Goal: Find specific page/section: Find specific page/section

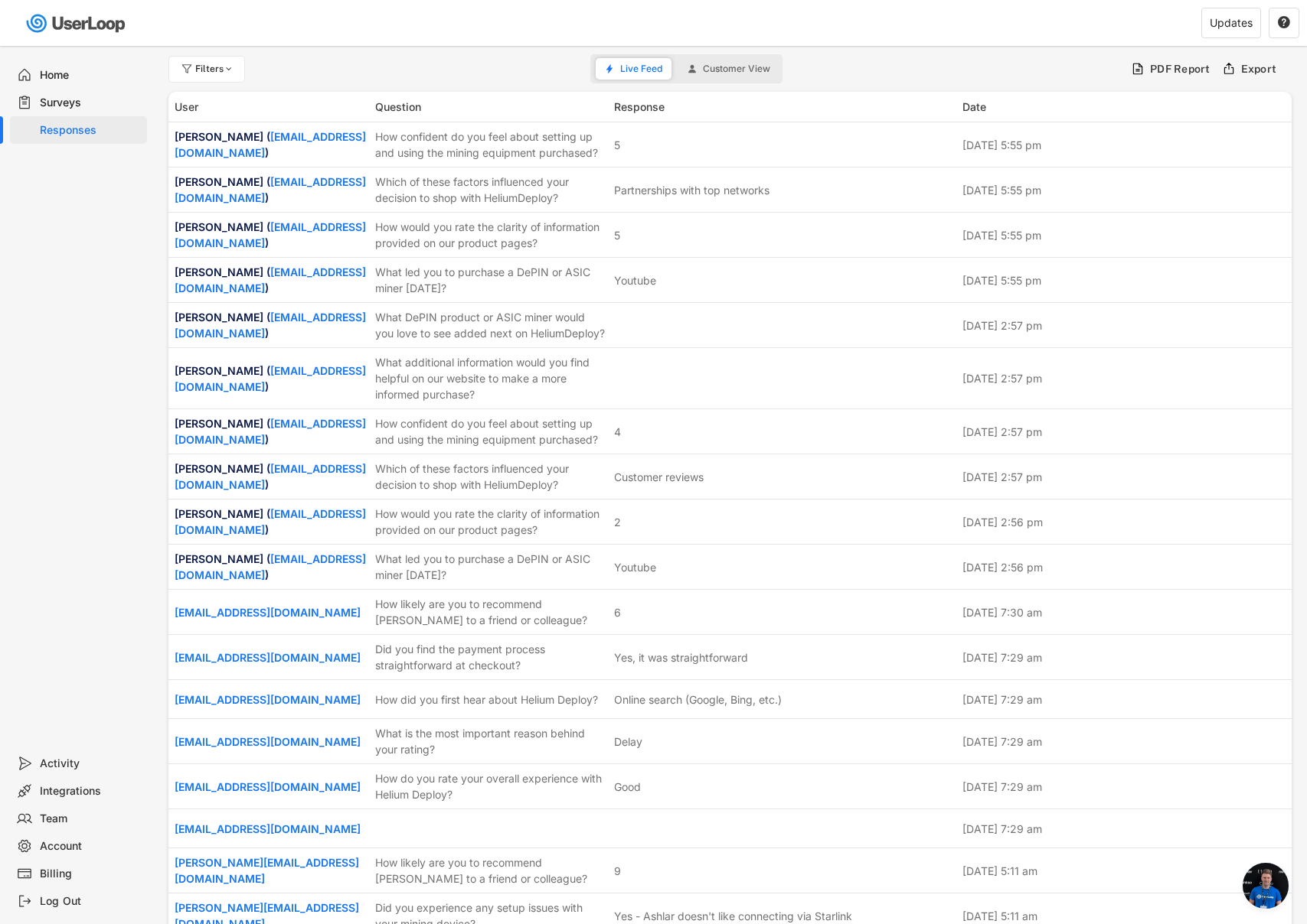
click at [58, 96] on div "Surveys" at bounding box center [90, 103] width 101 height 15
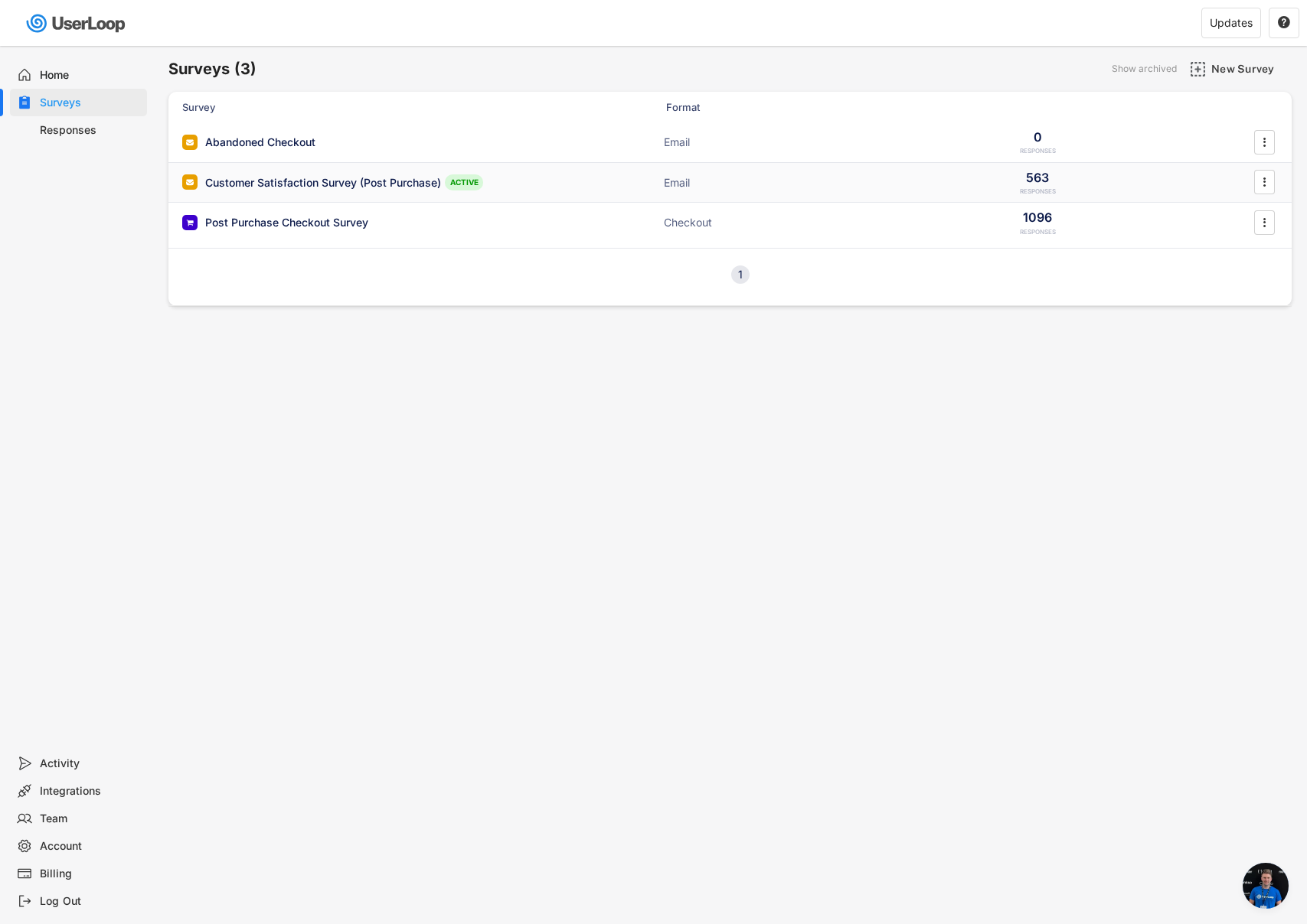
click at [272, 180] on div "Customer Satisfaction Survey (Post Purchase)" at bounding box center [323, 183] width 235 height 16
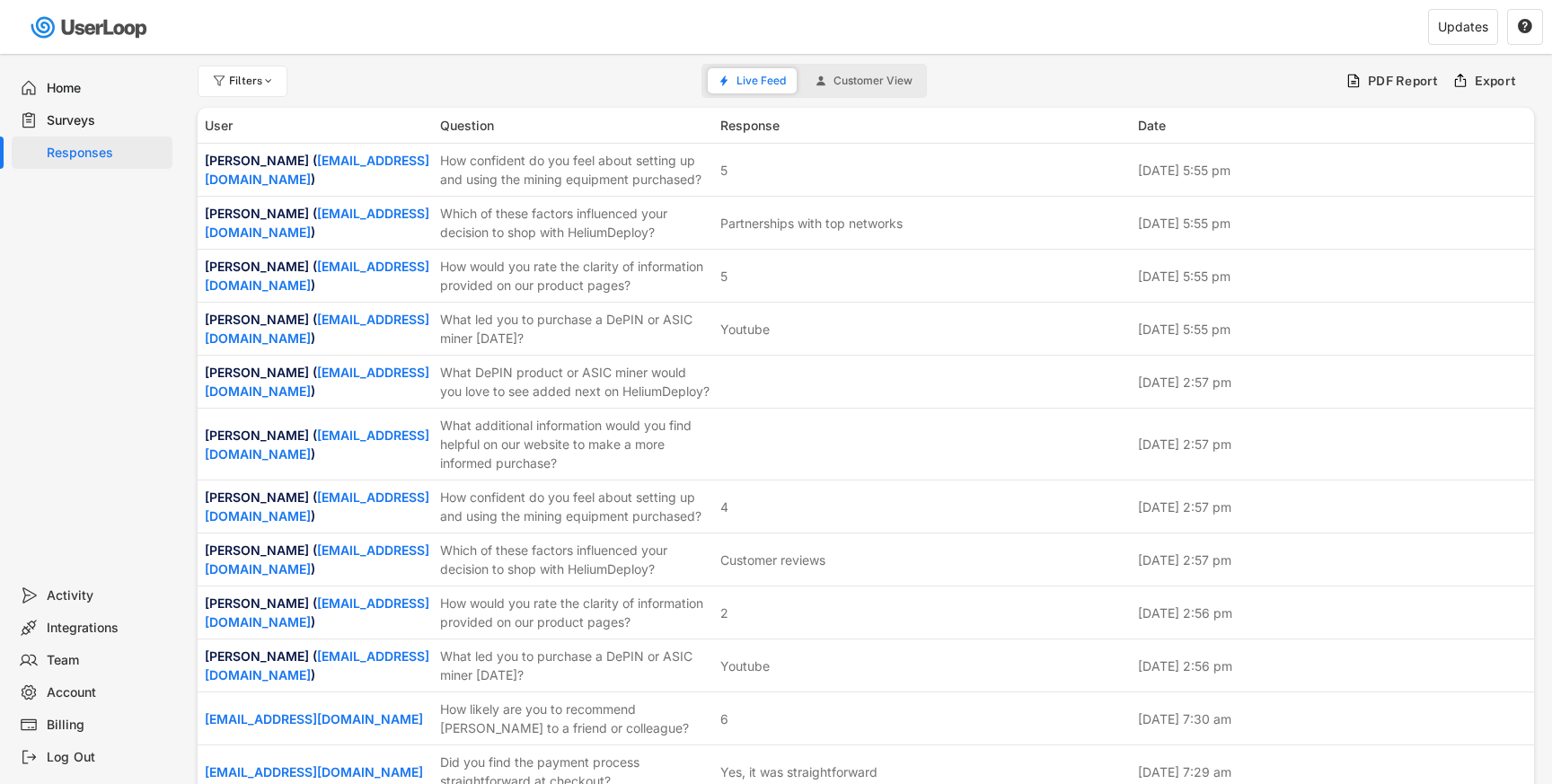
click at [93, 124] on div "Surveys" at bounding box center [105, 121] width 119 height 17
